Goal: Task Accomplishment & Management: Use online tool/utility

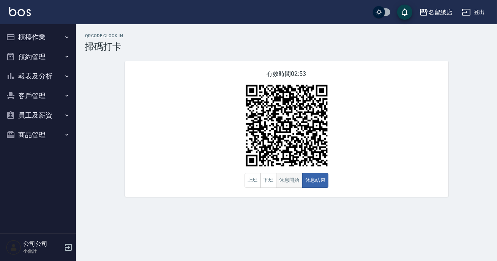
click at [287, 182] on button "休息開始" at bounding box center [289, 180] width 27 height 15
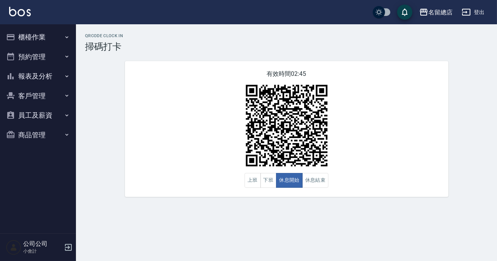
click at [496, 243] on div "QRcode Clock In 掃碼打卡 有效時間 02:45 上班 下班 休息開始 休息結束" at bounding box center [248, 130] width 497 height 261
click at [267, 178] on button "下班" at bounding box center [268, 180] width 16 height 15
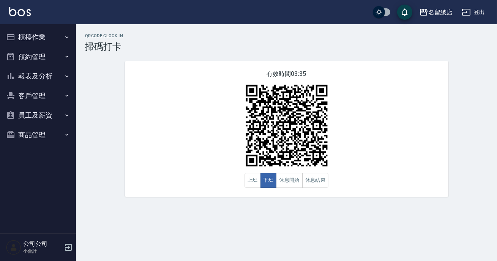
drag, startPoint x: 267, startPoint y: 178, endPoint x: 364, endPoint y: 237, distance: 113.6
click at [364, 237] on div "QRcode Clock In 掃碼打卡 有效時間 03:35 上班 下班 休息開始 休息結束" at bounding box center [248, 130] width 497 height 261
click at [316, 183] on button "休息結束" at bounding box center [315, 180] width 27 height 15
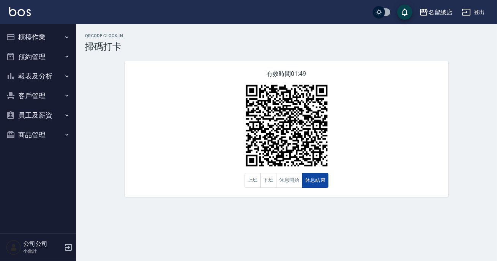
click at [315, 181] on button "休息結束" at bounding box center [315, 180] width 27 height 15
click at [51, 79] on button "報表及分析" at bounding box center [38, 76] width 70 height 20
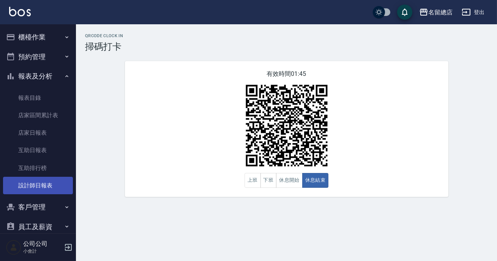
click at [56, 181] on link "設計師日報表" at bounding box center [38, 185] width 70 height 17
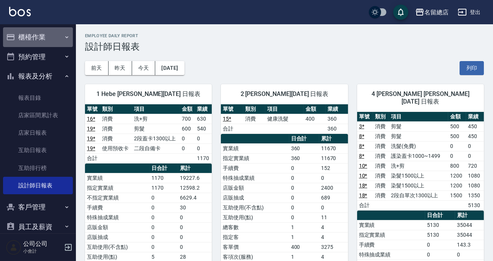
click at [55, 41] on button "櫃檯作業" at bounding box center [38, 37] width 70 height 20
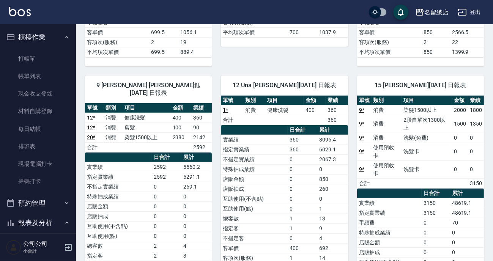
scroll to position [552, 0]
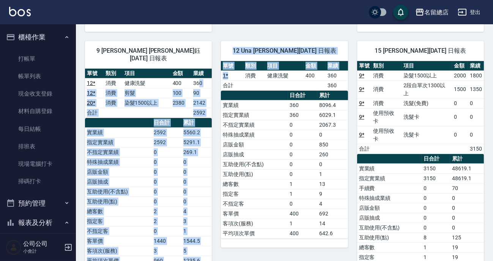
drag, startPoint x: 233, startPoint y: 63, endPoint x: 234, endPoint y: 84, distance: 20.9
click at [200, 67] on div "1 Hebe [PERSON_NAME][DATE] 日報表 單號 類別 項目 金額 業績 16 * 消費 洗+剪 700 630 19 * 消費 剪髮 60…" at bounding box center [280, 44] width 408 height 1042
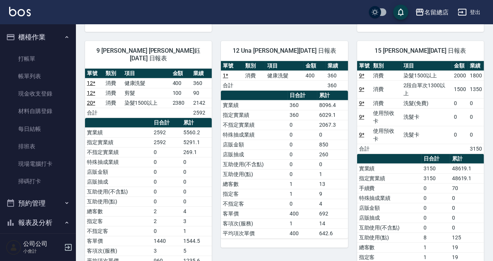
click at [235, 91] on th "a dense table" at bounding box center [254, 96] width 67 height 10
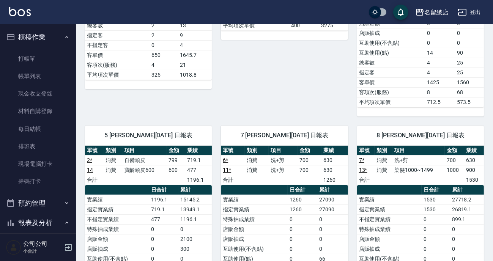
scroll to position [345, 0]
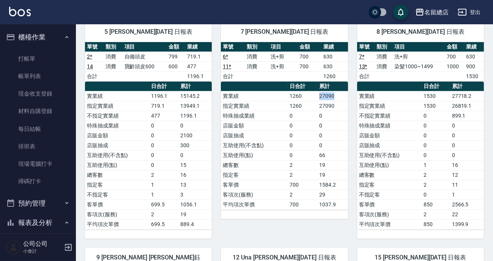
drag, startPoint x: 320, startPoint y: 87, endPoint x: 343, endPoint y: 90, distance: 23.3
click at [343, 91] on td "27090" at bounding box center [332, 96] width 30 height 10
click at [362, 121] on td "特殊抽成業績" at bounding box center [389, 126] width 65 height 10
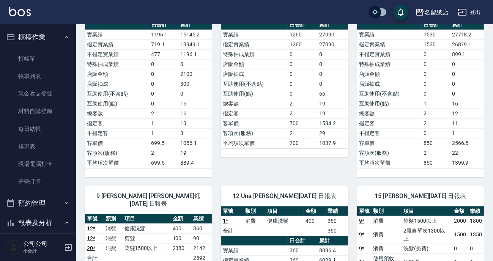
scroll to position [234, 0]
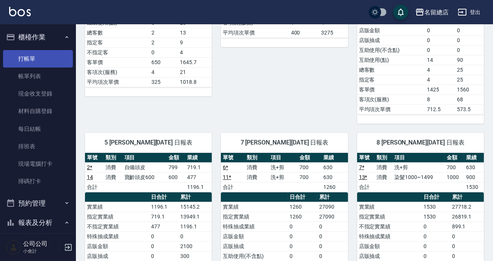
click at [55, 58] on link "打帳單" at bounding box center [38, 58] width 70 height 17
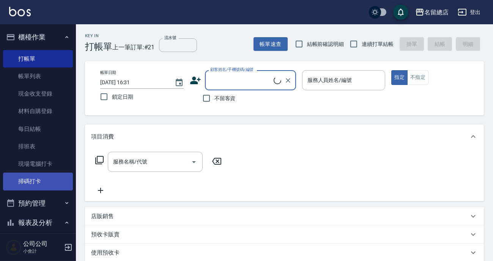
click at [40, 185] on link "掃碼打卡" at bounding box center [38, 181] width 70 height 17
